Goal: Task Accomplishment & Management: Use online tool/utility

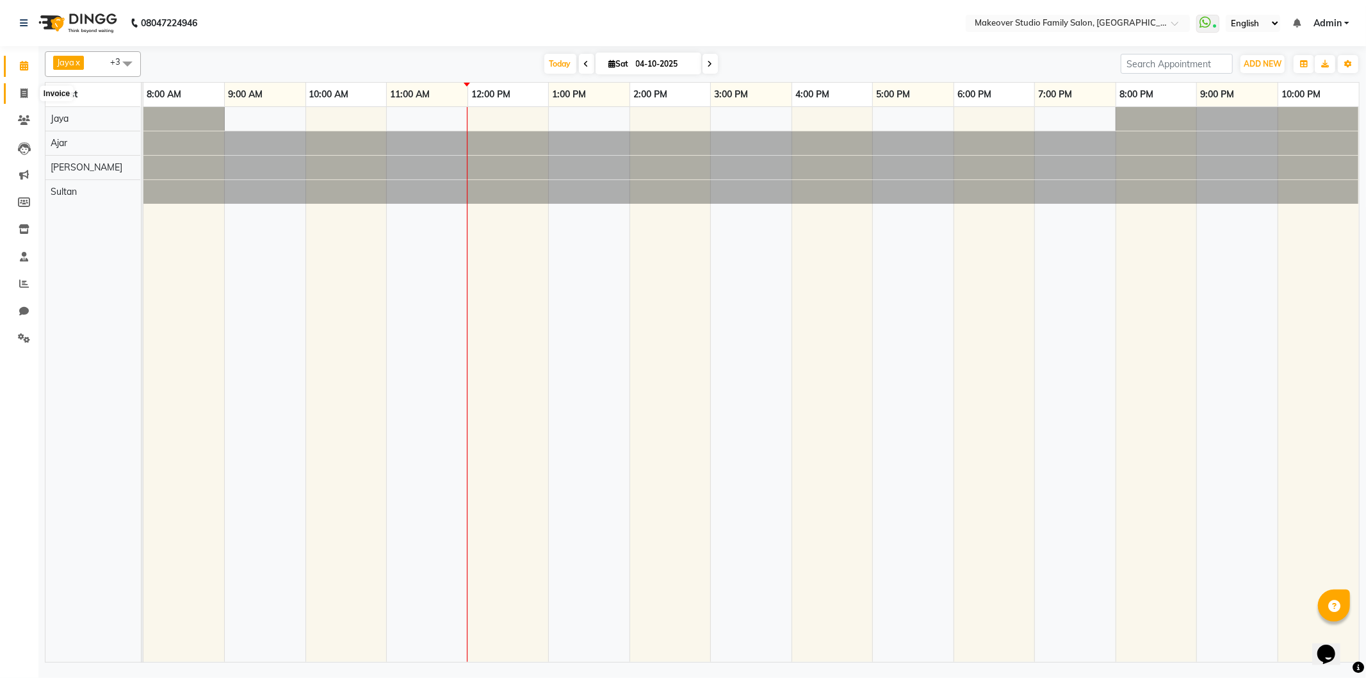
click at [22, 92] on icon at bounding box center [24, 93] width 7 height 10
select select "6089"
select select "service"
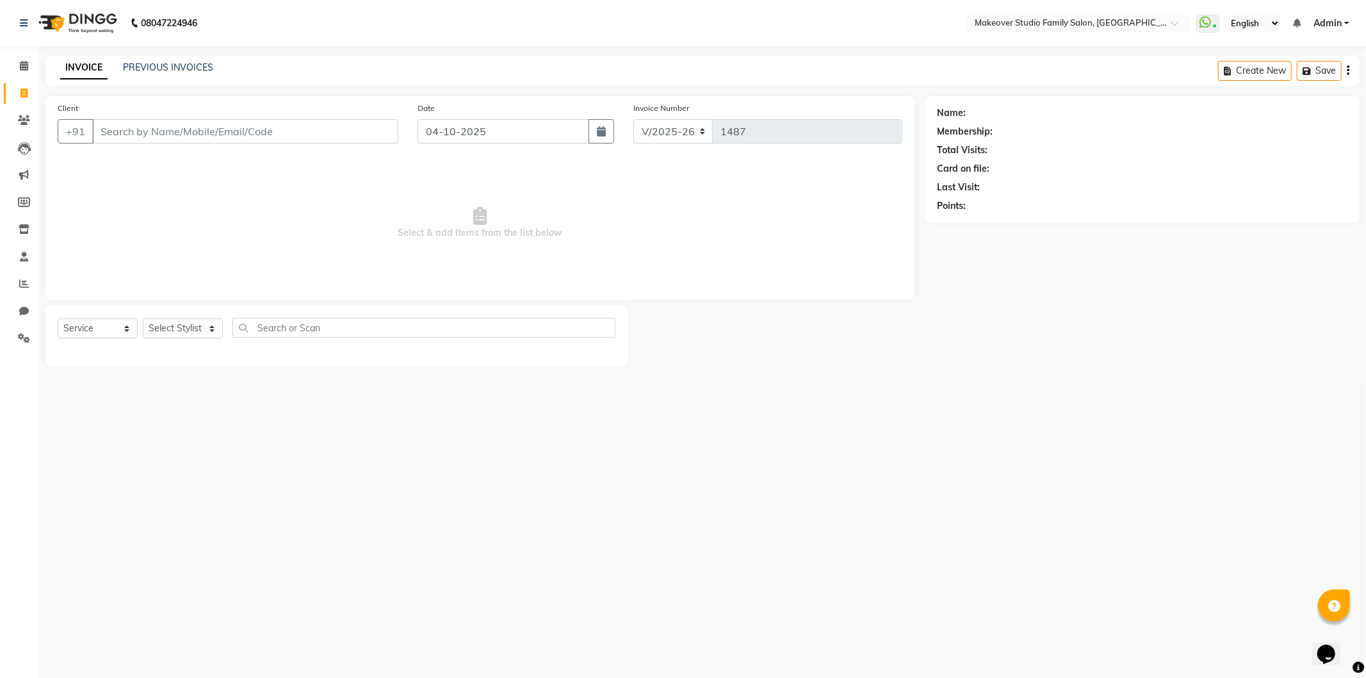
click at [155, 133] on input "Client" at bounding box center [245, 131] width 306 height 24
click at [175, 215] on span "Select & add items from the list below" at bounding box center [480, 223] width 845 height 128
drag, startPoint x: 242, startPoint y: 130, endPoint x: 0, endPoint y: 165, distance: 244.6
click at [0, 165] on app-home "08047224946 Select Location × Makeover Studio Family Salon, Ghansoli WhatsApp S…" at bounding box center [683, 192] width 1366 height 385
drag, startPoint x: 197, startPoint y: 133, endPoint x: 0, endPoint y: 186, distance: 204.2
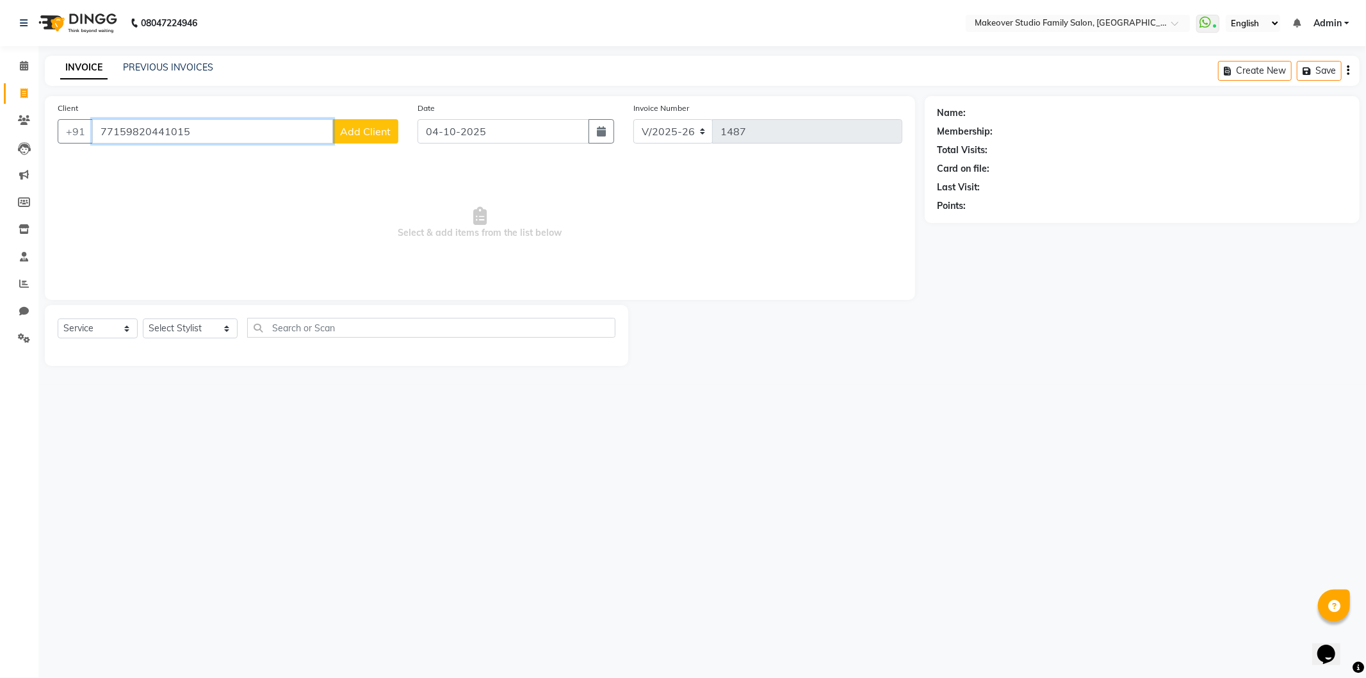
click at [0, 186] on app-home "08047224946 Select Location × Makeover Studio Family Salon, Ghansoli WhatsApp S…" at bounding box center [683, 192] width 1366 height 385
type input "7715889998"
click at [210, 142] on input "7715889998" at bounding box center [212, 131] width 241 height 24
